Goal: Information Seeking & Learning: Learn about a topic

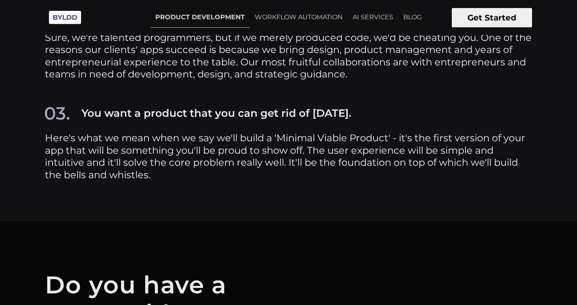
scroll to position [3570, 0]
click at [288, 113] on h3 "You want a product that you can get rid of [DATE]." at bounding box center [215, 114] width 269 height 12
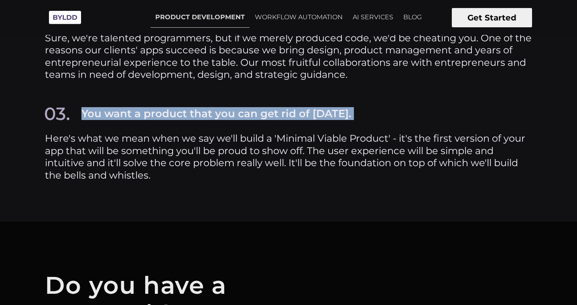
click at [288, 113] on h3 "You want a product that you can get rid of [DATE]." at bounding box center [215, 114] width 269 height 12
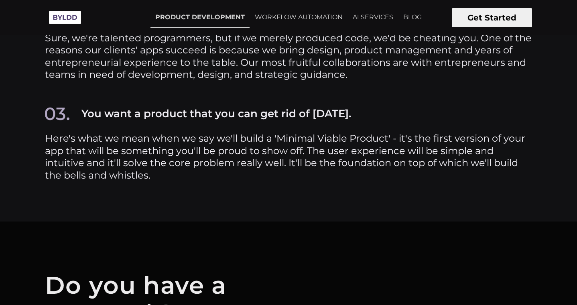
click at [284, 154] on p "Here's what we mean when we say we'll build a 'Minimal Viable Product' - it's t…" at bounding box center [288, 156] width 487 height 49
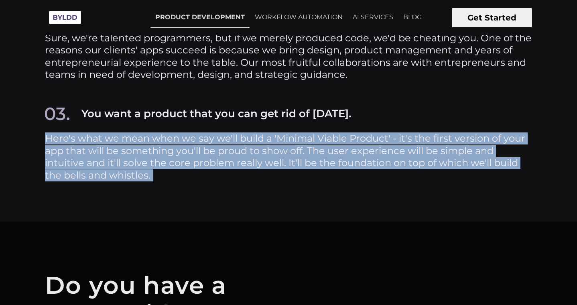
click at [284, 154] on p "Here's what we mean when we say we'll build a 'Minimal Viable Product' - it's t…" at bounding box center [288, 156] width 487 height 49
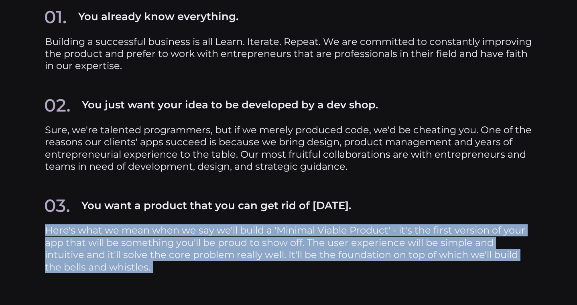
scroll to position [3493, 0]
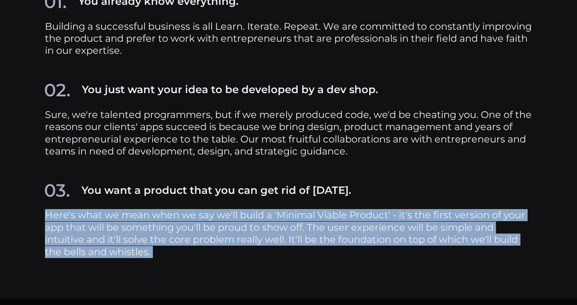
click at [280, 227] on p "Here's what we mean when we say we'll build a 'Minimal Viable Product' - it's t…" at bounding box center [288, 233] width 487 height 49
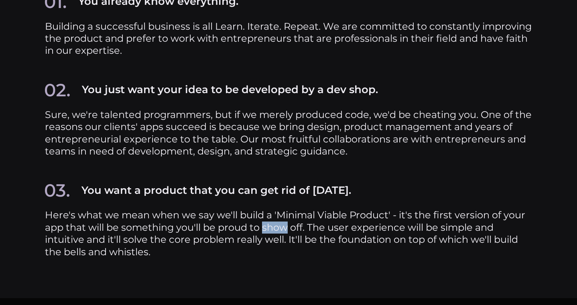
click at [280, 227] on p "Here's what we mean when we say we'll build a 'Minimal Viable Product' - it's t…" at bounding box center [288, 233] width 487 height 49
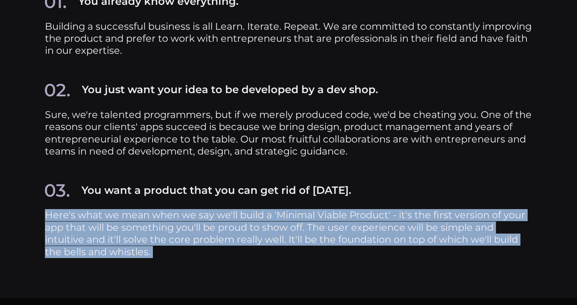
click at [280, 227] on p "Here's what we mean when we say we'll build a 'Minimal Viable Product' - it's t…" at bounding box center [288, 233] width 487 height 49
click at [280, 244] on p "Here's what we mean when we say we'll build a 'Minimal Viable Product' - it's t…" at bounding box center [288, 233] width 487 height 49
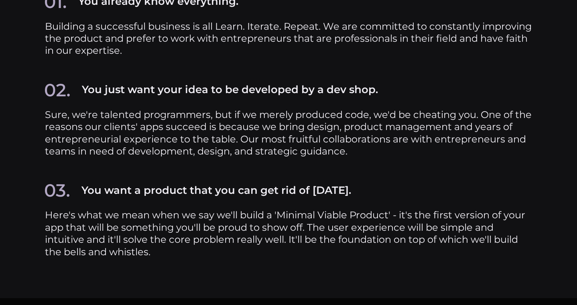
click at [280, 244] on p "Here's what we mean when we say we'll build a 'Minimal Viable Product' - it's t…" at bounding box center [288, 233] width 487 height 49
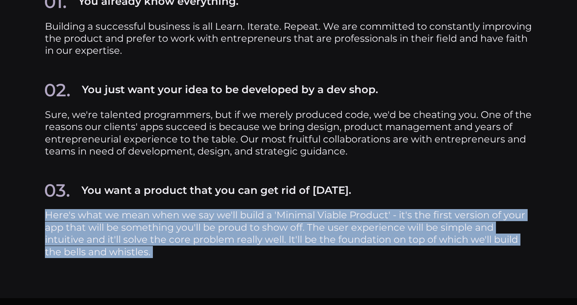
click at [280, 244] on p "Here's what we mean when we say we'll build a 'Minimal Viable Product' - it's t…" at bounding box center [288, 233] width 487 height 49
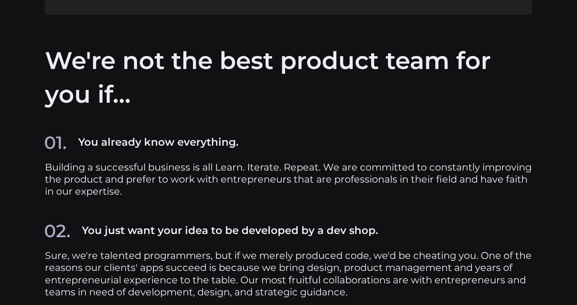
scroll to position [3353, 0]
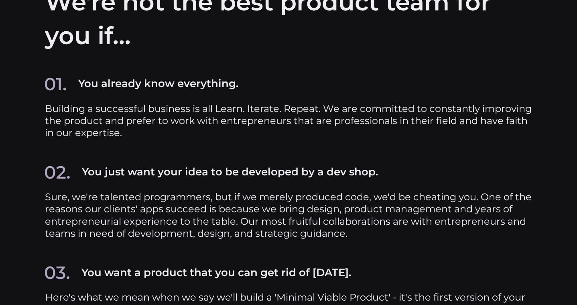
click at [284, 221] on p "Sure, we're talented programmers, but if we merely produced code, we'd be cheat…" at bounding box center [288, 215] width 487 height 49
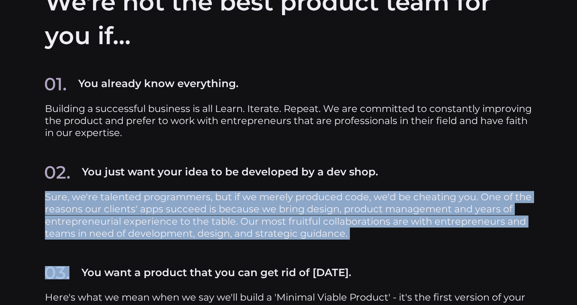
click at [284, 221] on p "Sure, we're talented programmers, but if we merely produced code, we'd be cheat…" at bounding box center [288, 215] width 487 height 49
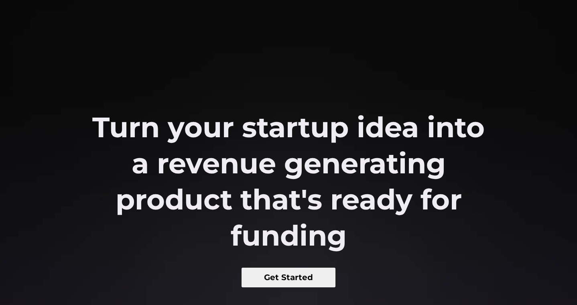
scroll to position [0, 0]
click at [310, 20] on section "Turn your startup idea into a revenue generating product that's ready for fundi…" at bounding box center [288, 306] width 577 height 612
click at [296, 78] on section "Turn your startup idea into a revenue generating product that's ready for fundi…" at bounding box center [288, 306] width 577 height 612
